Goal: Task Accomplishment & Management: Use online tool/utility

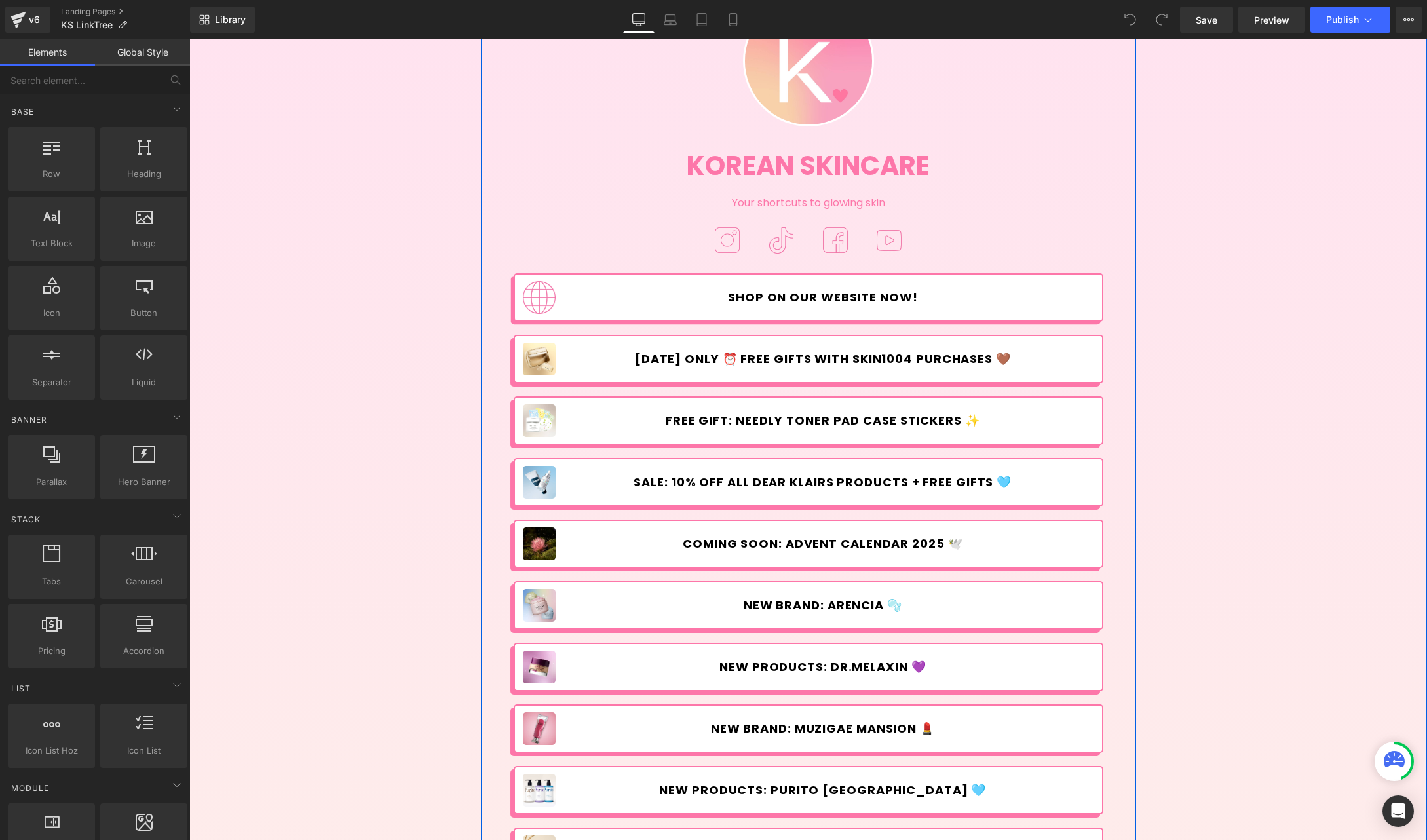
scroll to position [2, 0]
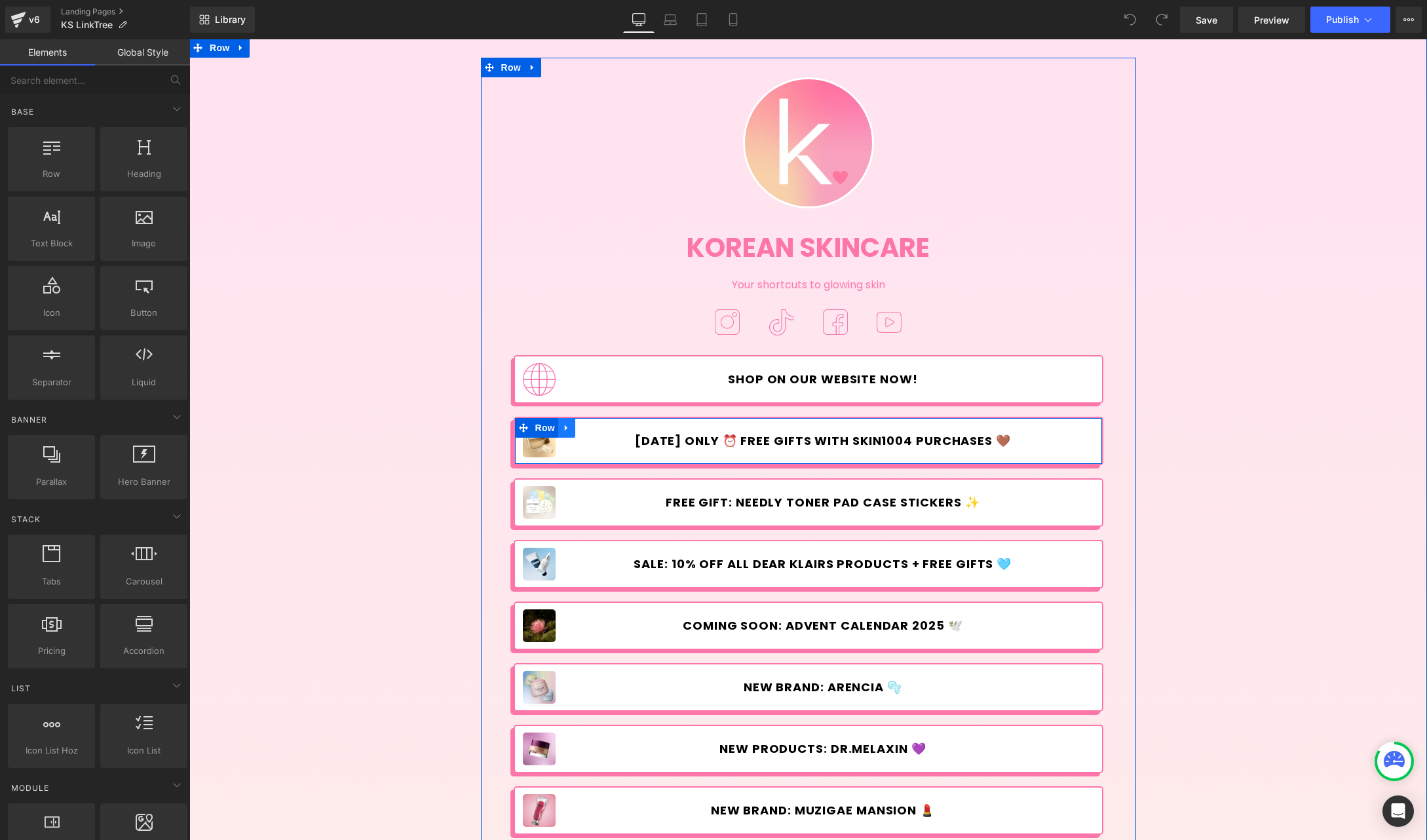
click at [562, 431] on icon at bounding box center [567, 427] width 9 height 10
click at [599, 427] on icon at bounding box center [601, 428] width 9 height 9
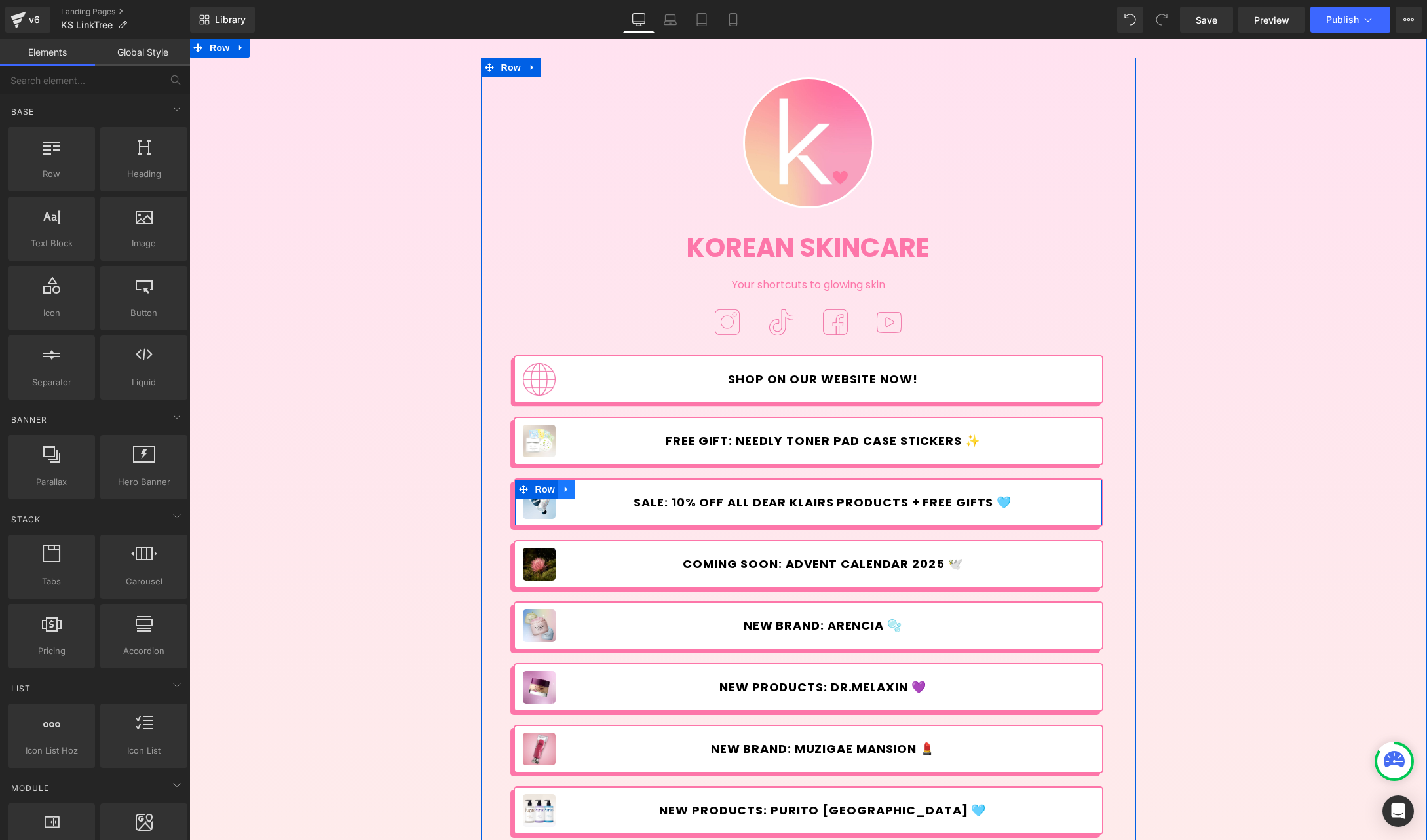
click at [565, 492] on icon at bounding box center [567, 489] width 9 height 10
click at [599, 489] on icon at bounding box center [601, 490] width 9 height 9
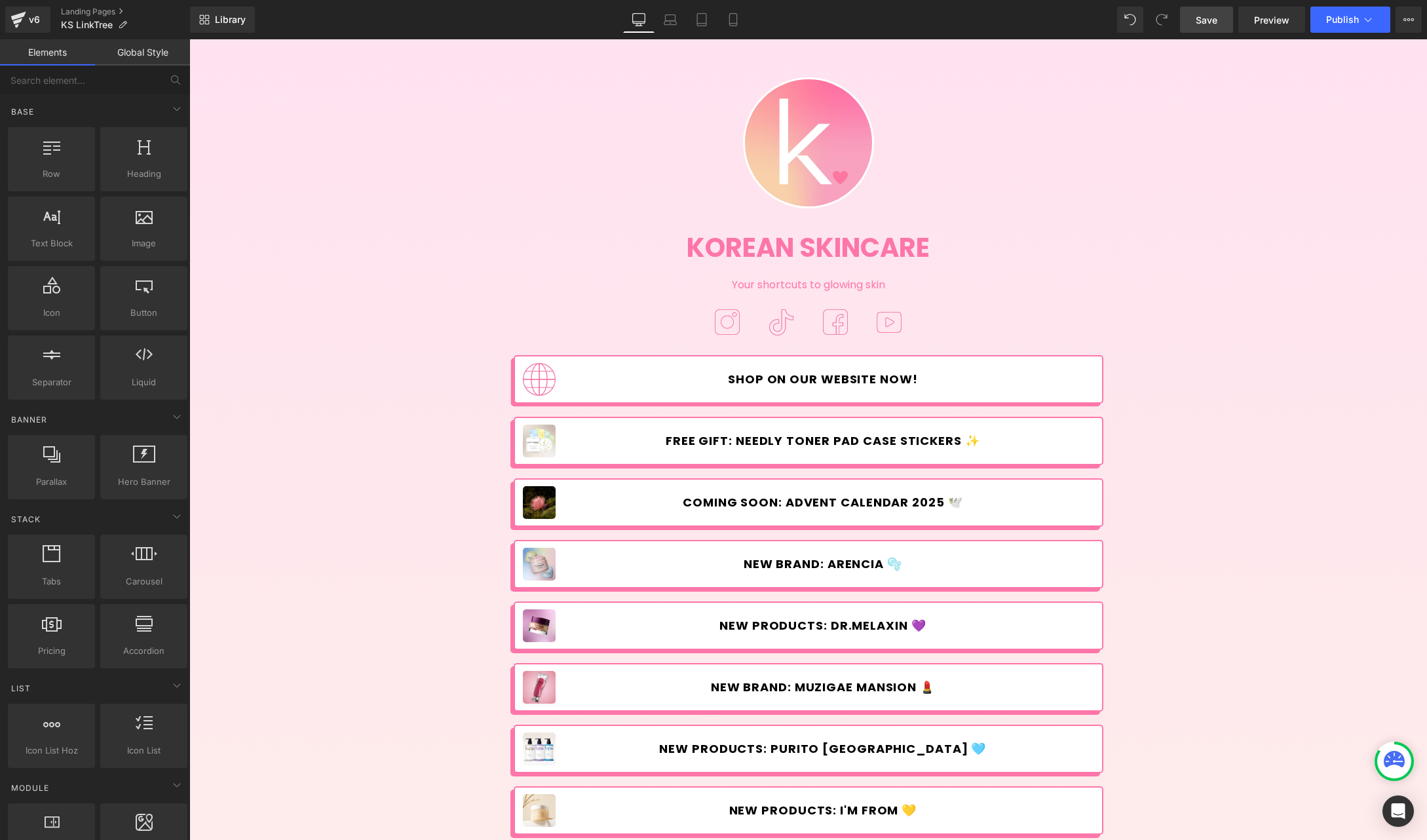
click at [1208, 15] on span "Save" at bounding box center [1206, 20] width 22 height 14
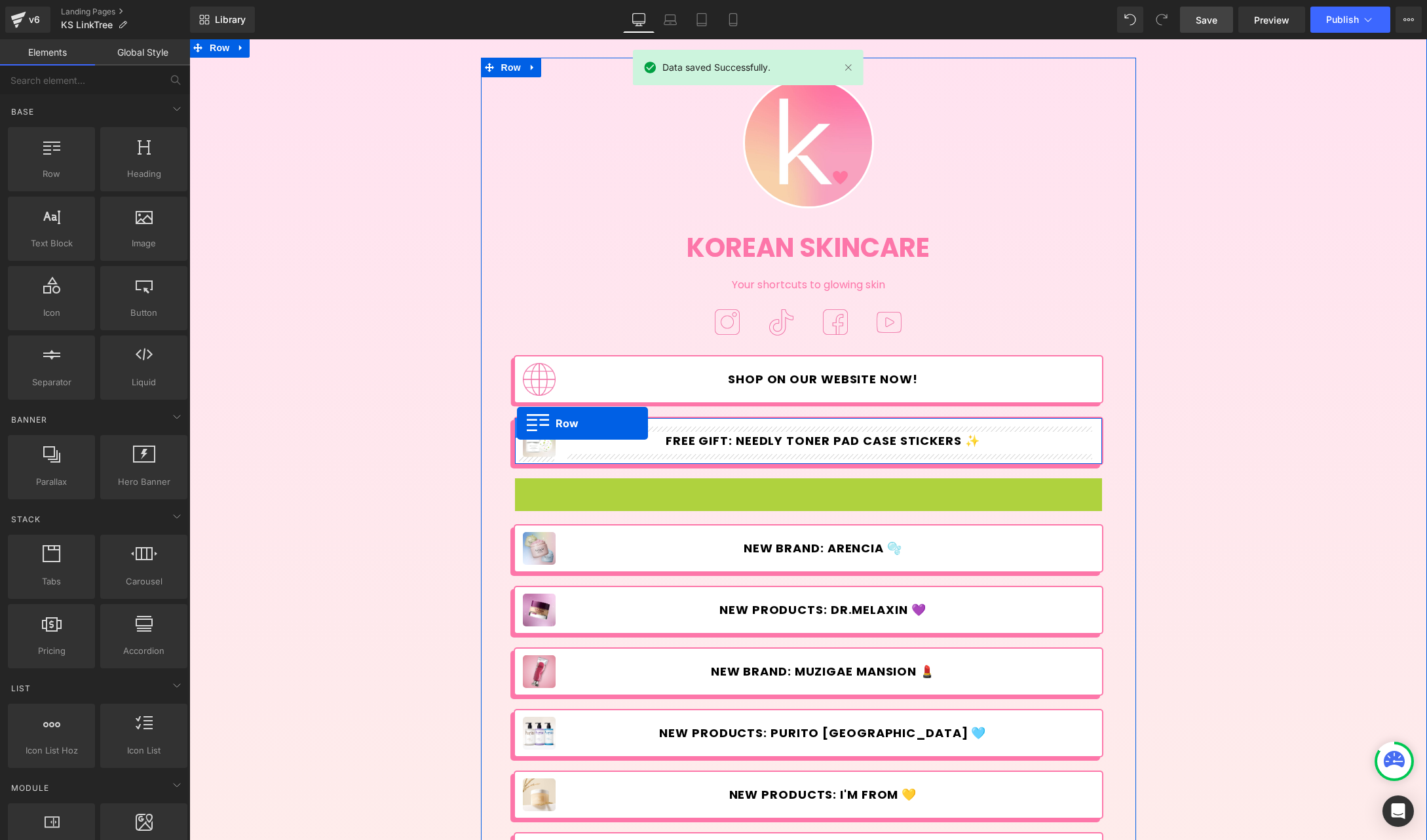
drag, startPoint x: 518, startPoint y: 491, endPoint x: 517, endPoint y: 422, distance: 69.0
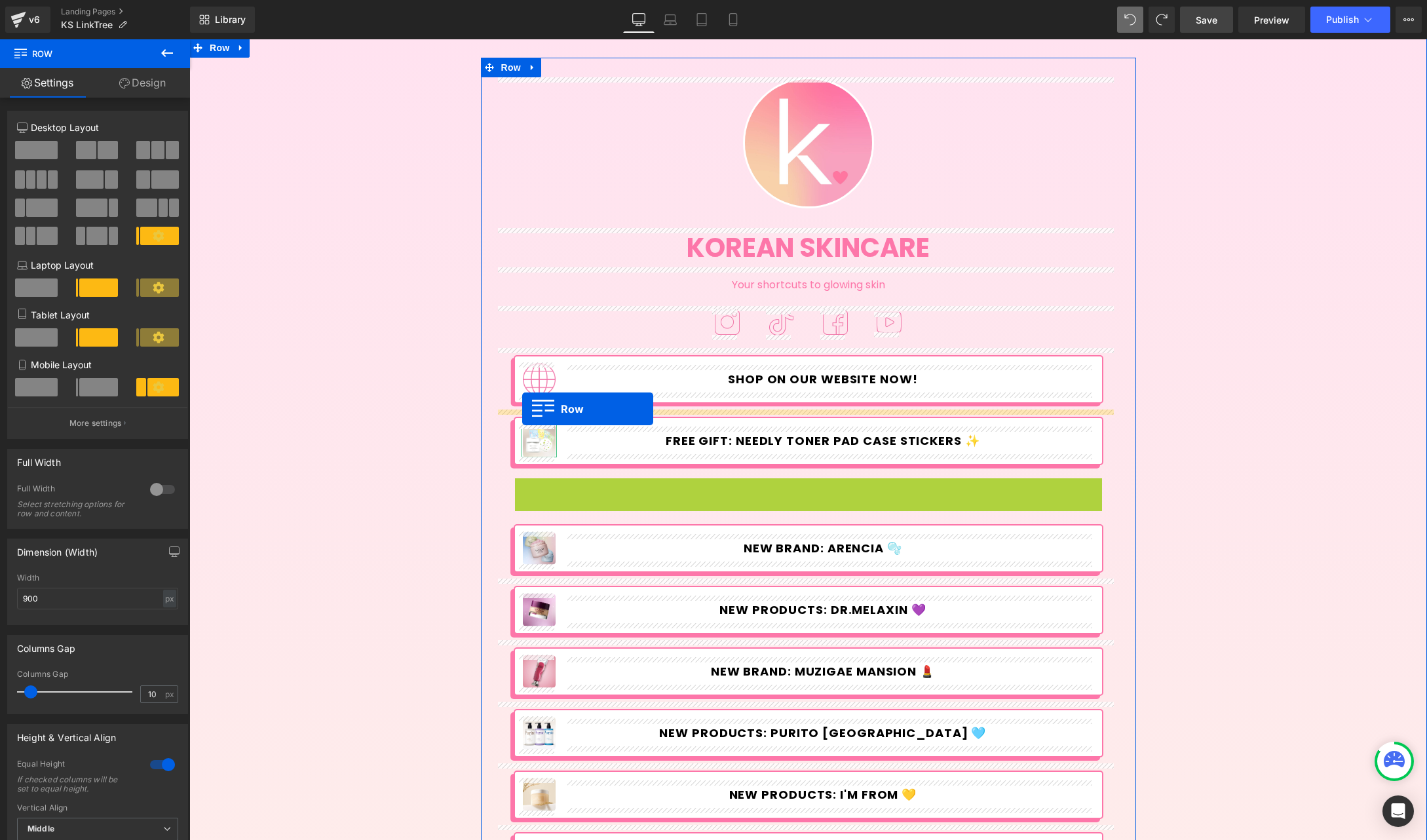
drag, startPoint x: 518, startPoint y: 488, endPoint x: 522, endPoint y: 409, distance: 79.1
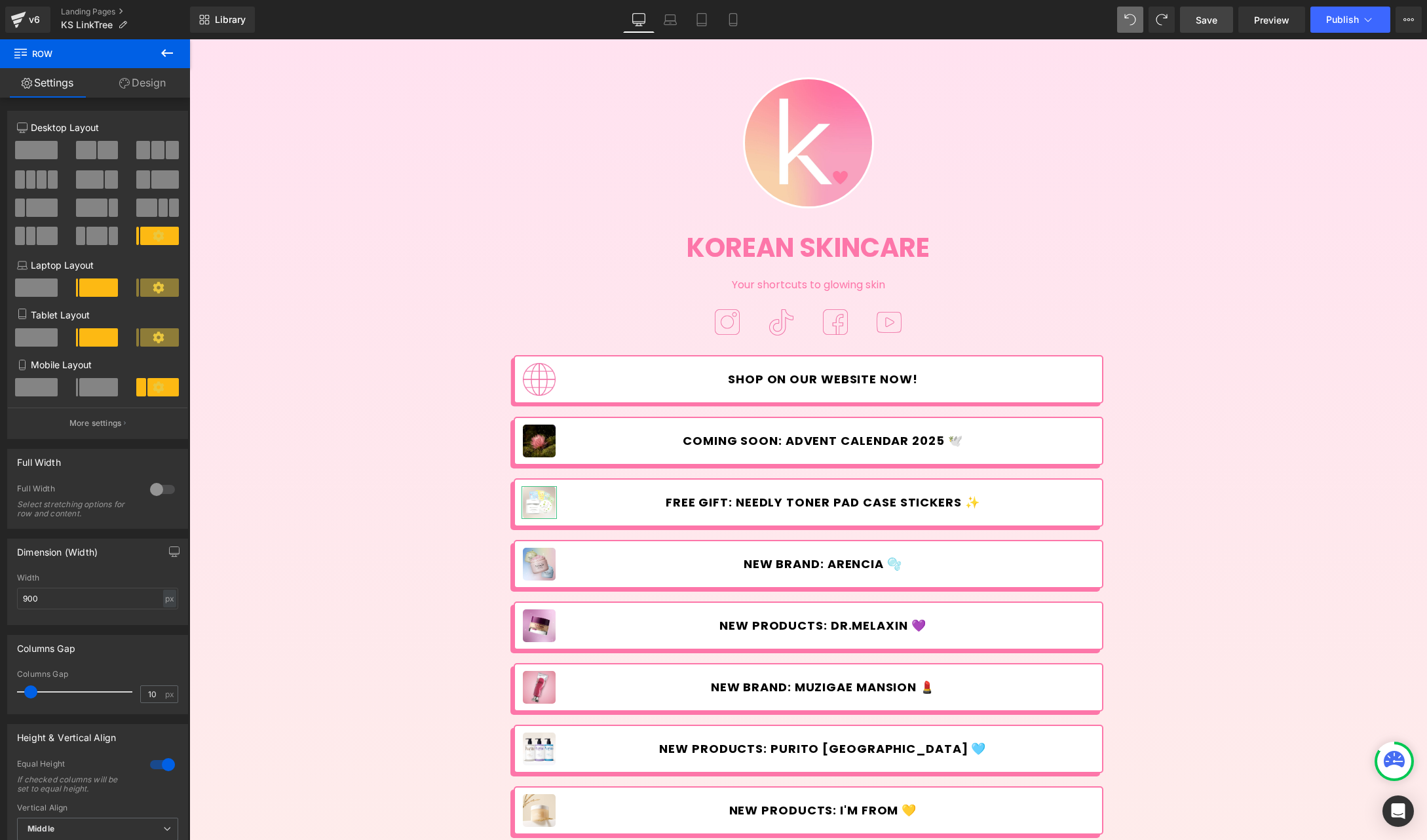
click at [1213, 25] on span "Save" at bounding box center [1206, 20] width 22 height 14
click at [1358, 24] on span "Publish" at bounding box center [1342, 20] width 32 height 11
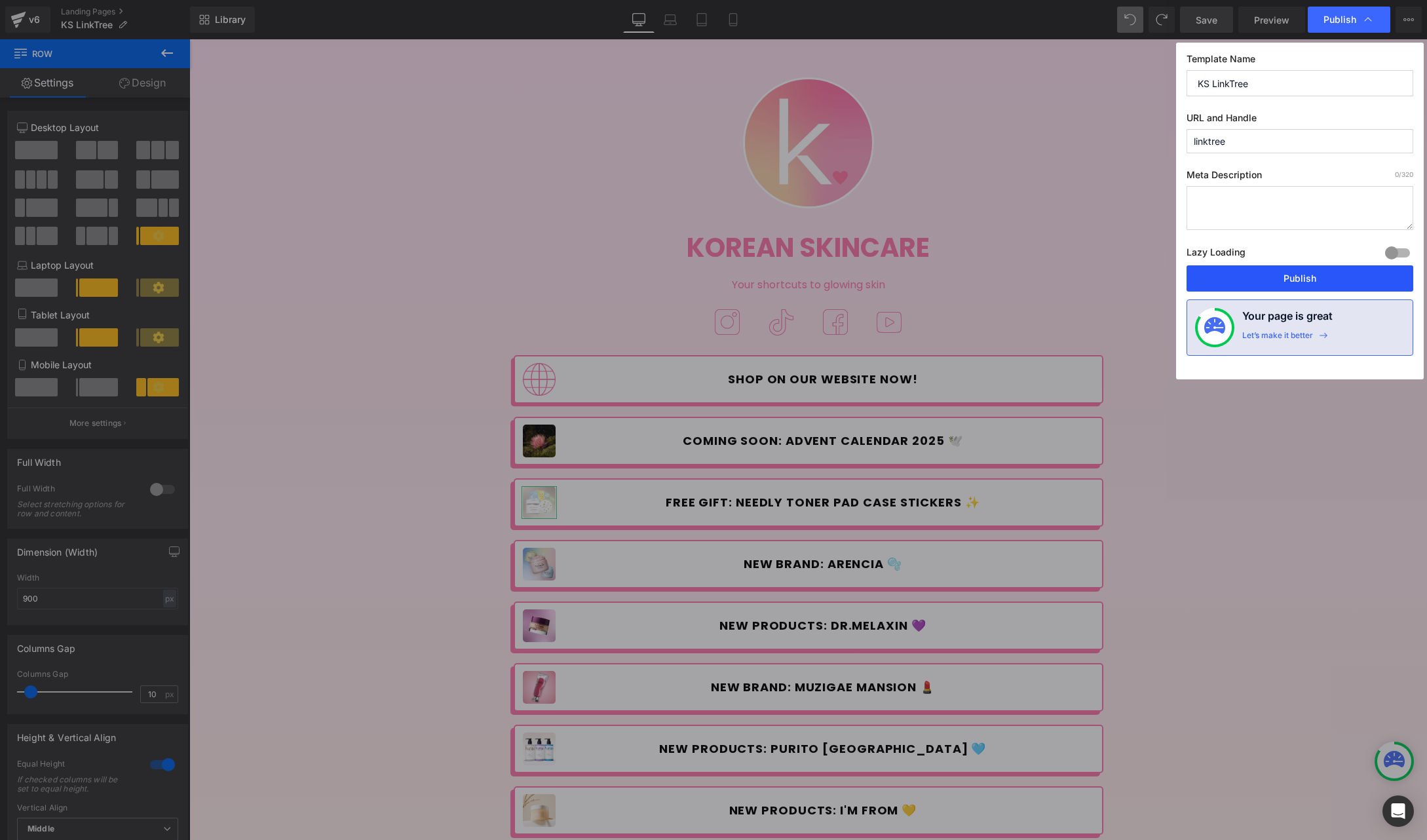
click at [1288, 285] on button "Publish" at bounding box center [1300, 278] width 227 height 26
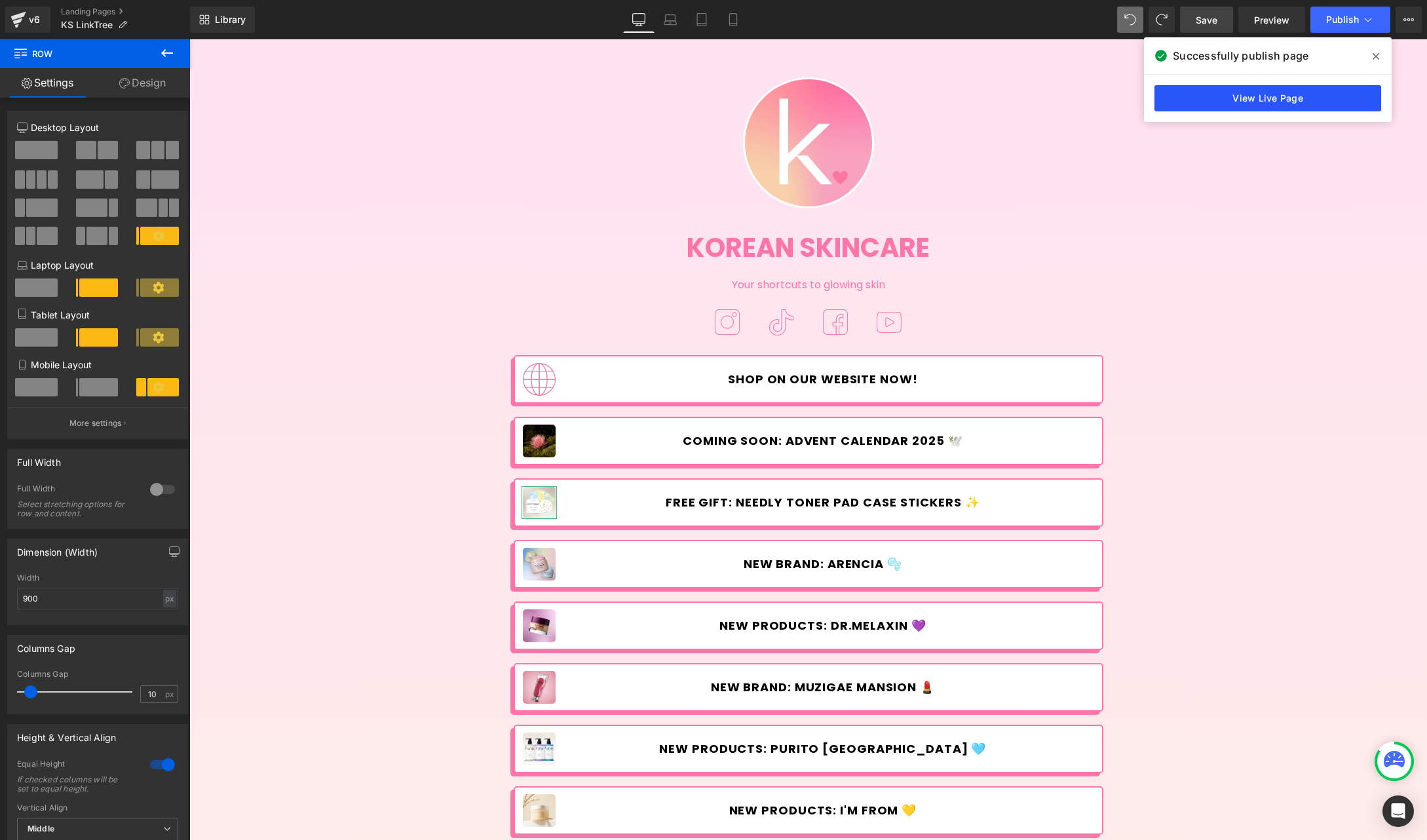
click at [1220, 106] on link "View Live Page" at bounding box center [1268, 98] width 227 height 26
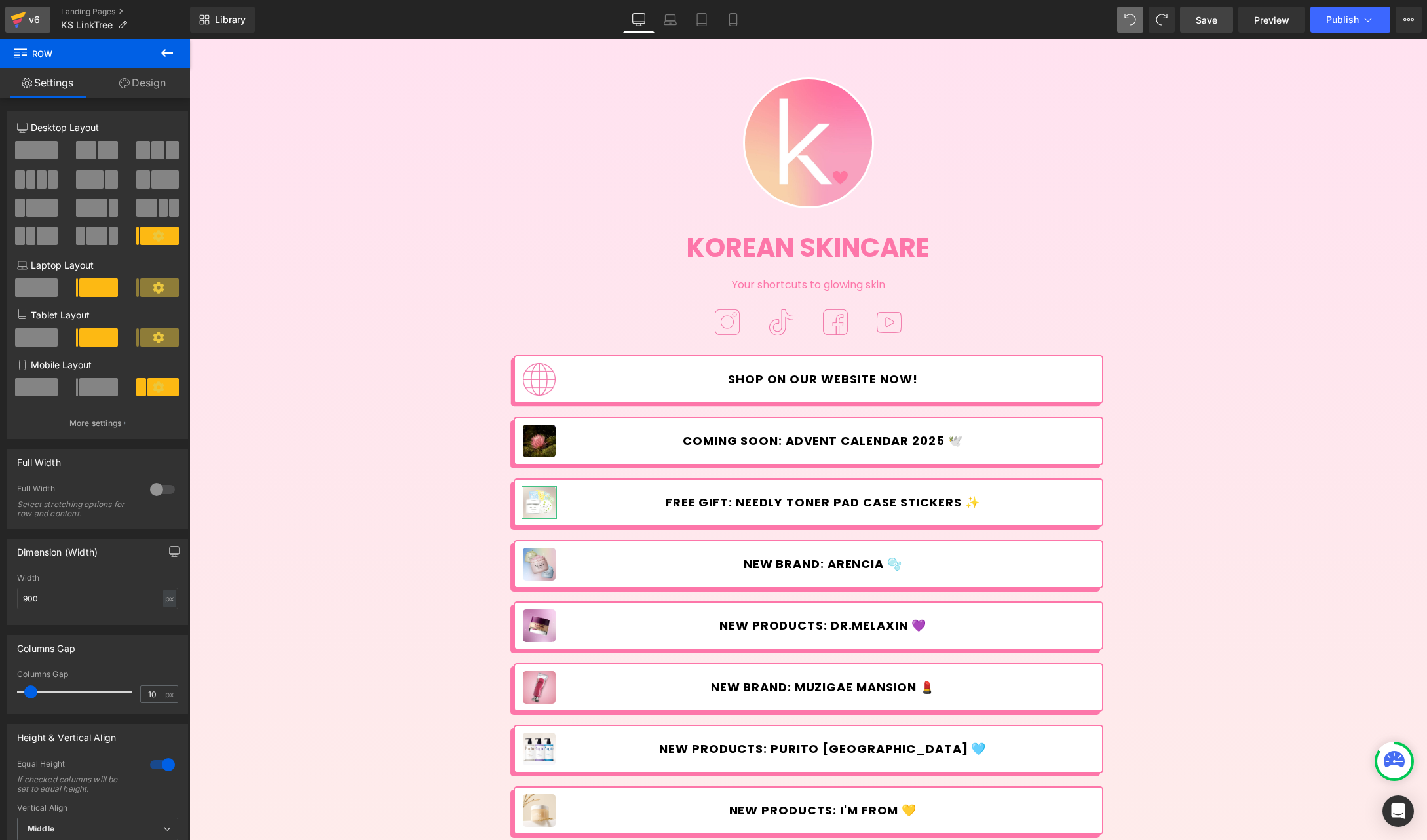
click at [36, 30] on link "v6" at bounding box center [28, 19] width 46 height 26
